Goal: Transaction & Acquisition: Download file/media

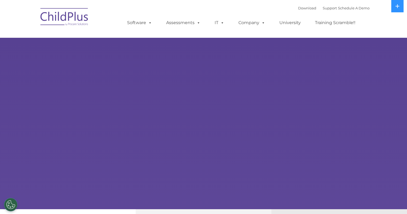
select select "MEDIUM"
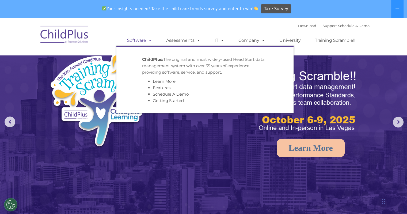
click at [141, 42] on link "Software" at bounding box center [140, 40] width 36 height 11
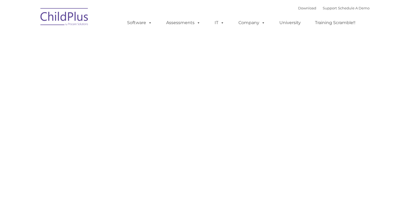
type input ""
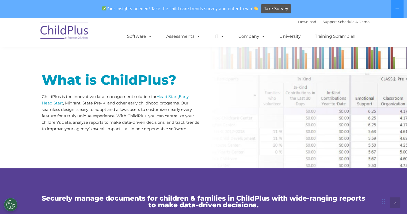
scroll to position [248, 0]
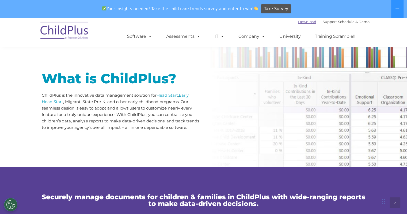
click at [298, 23] on link "Download" at bounding box center [307, 22] width 18 height 4
